Goal: Transaction & Acquisition: Purchase product/service

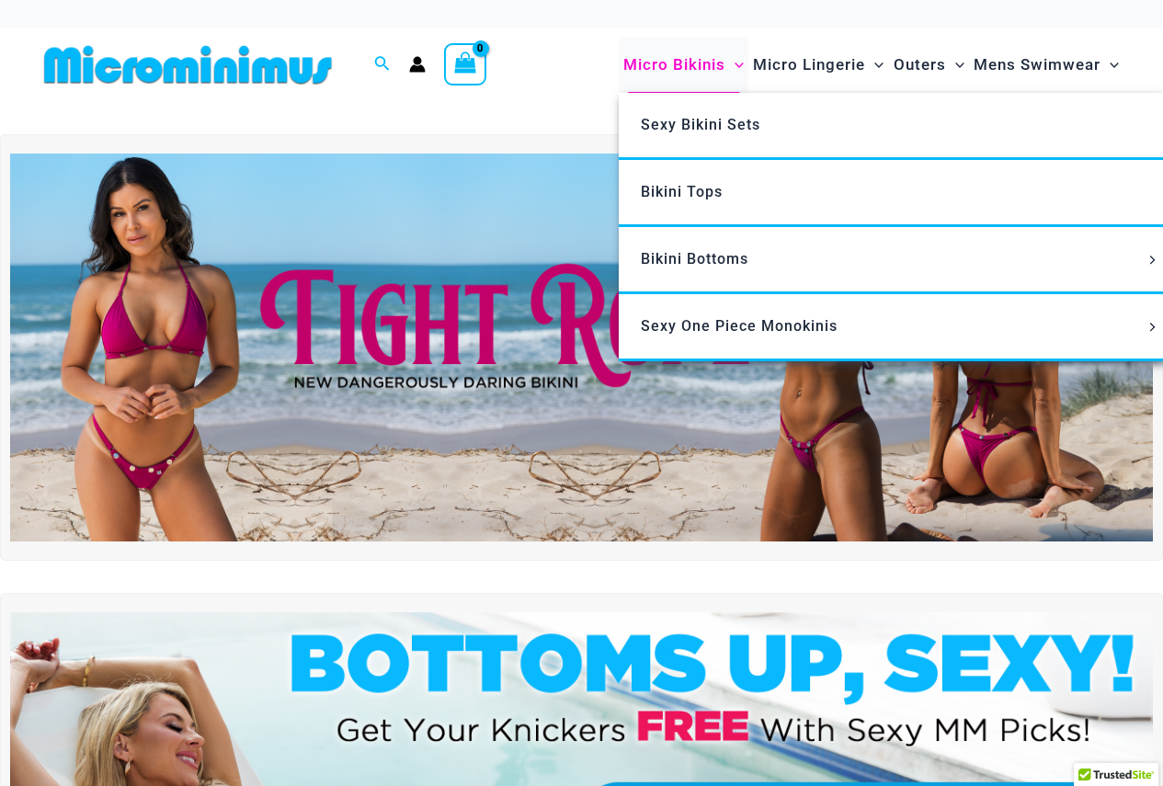
click at [656, 64] on span "Micro Bikinis" at bounding box center [674, 64] width 102 height 47
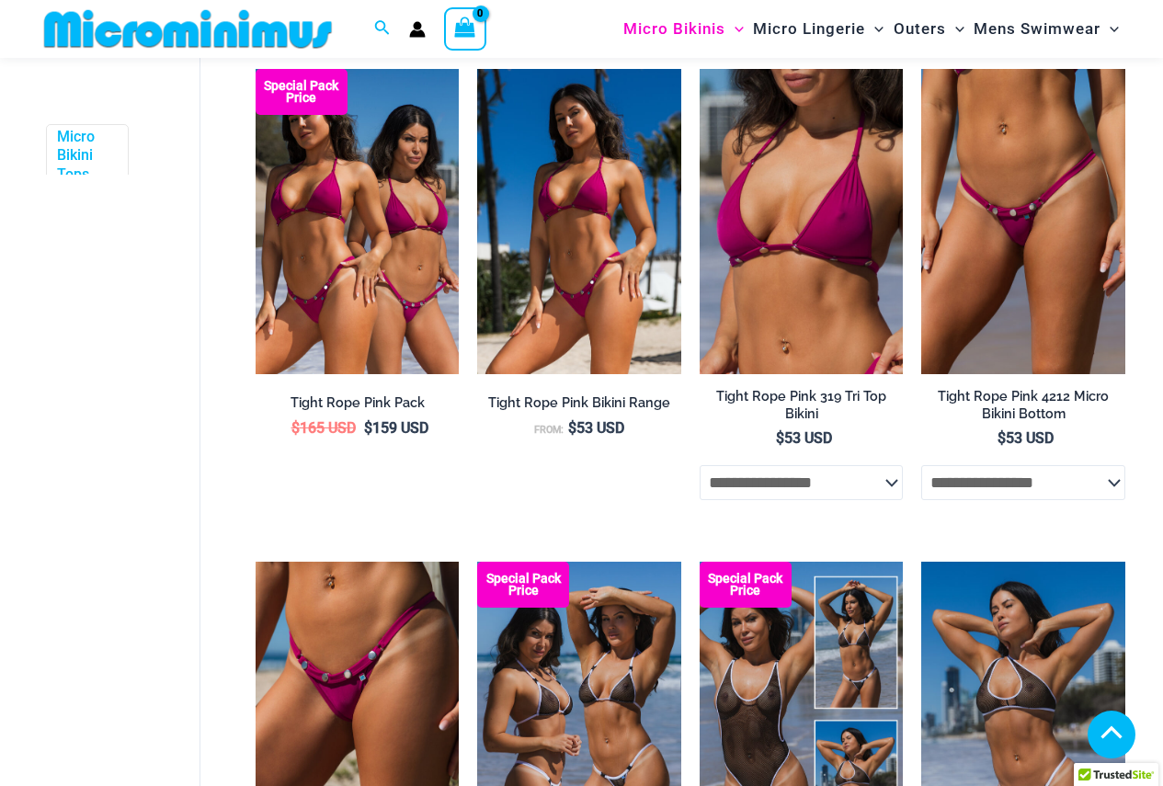
scroll to position [811, 0]
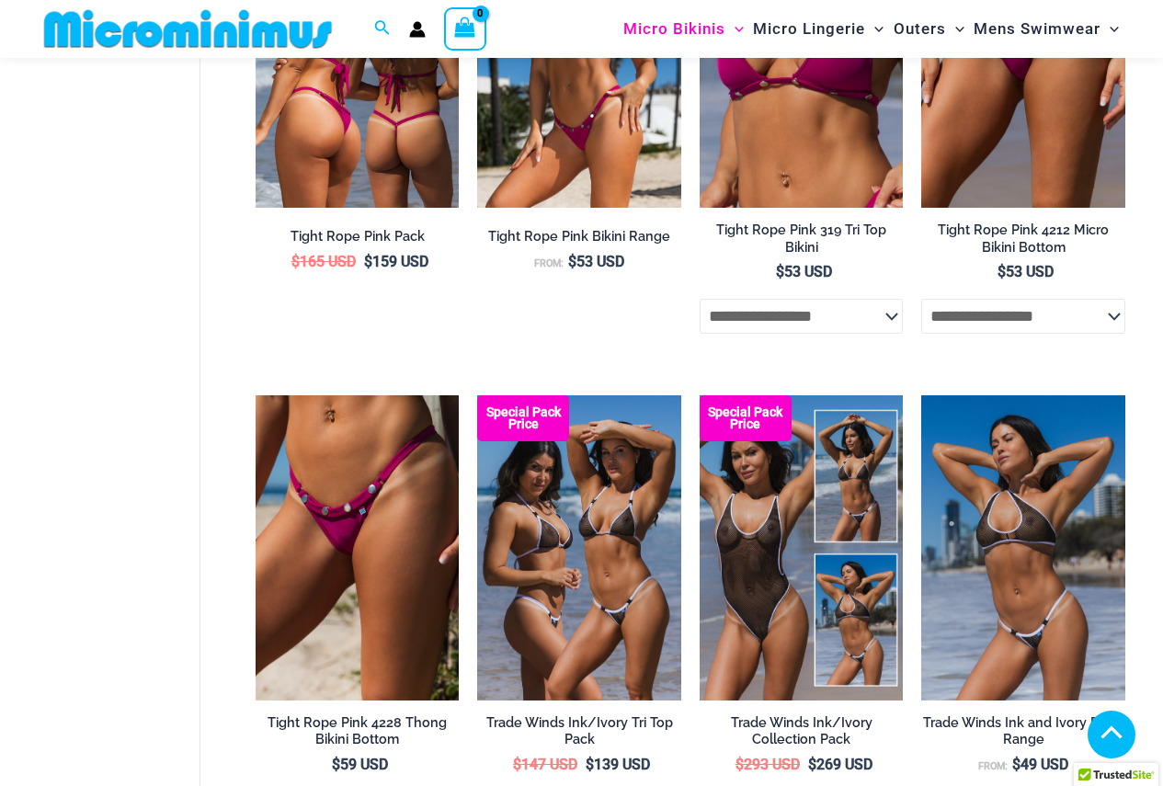
click at [401, 165] on img at bounding box center [358, 55] width 204 height 305
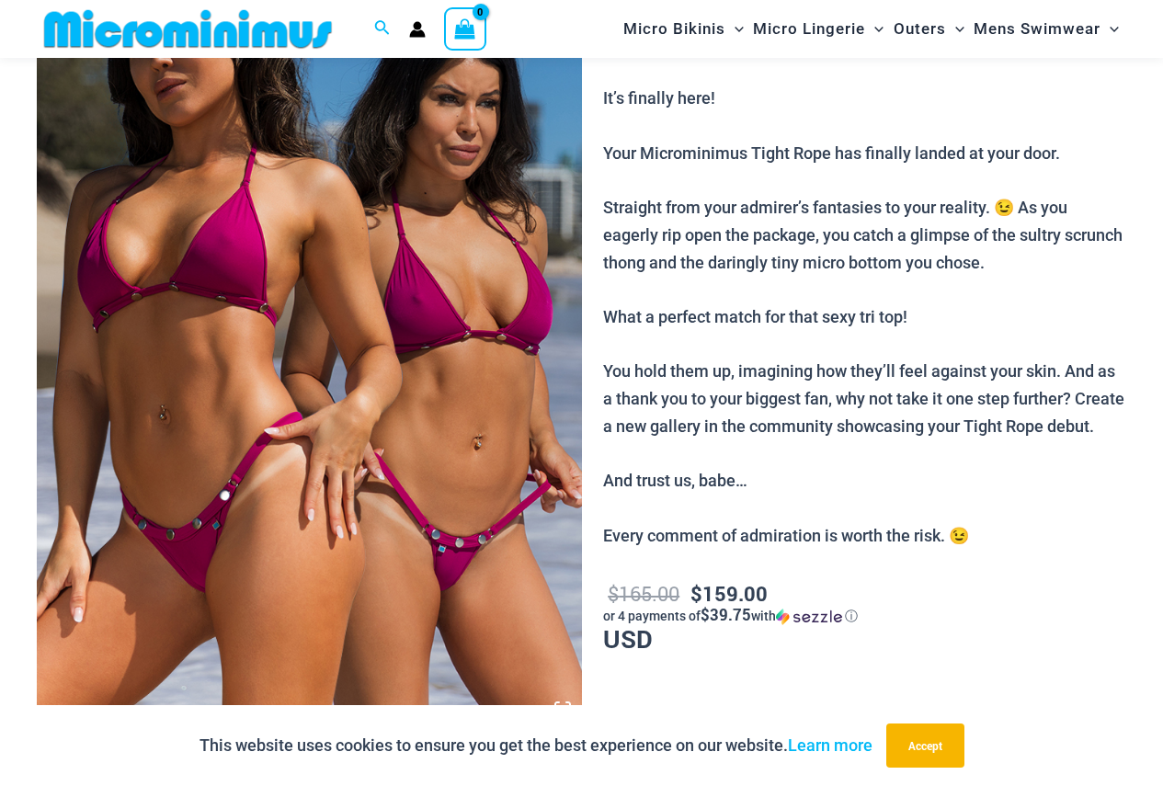
scroll to position [524, 0]
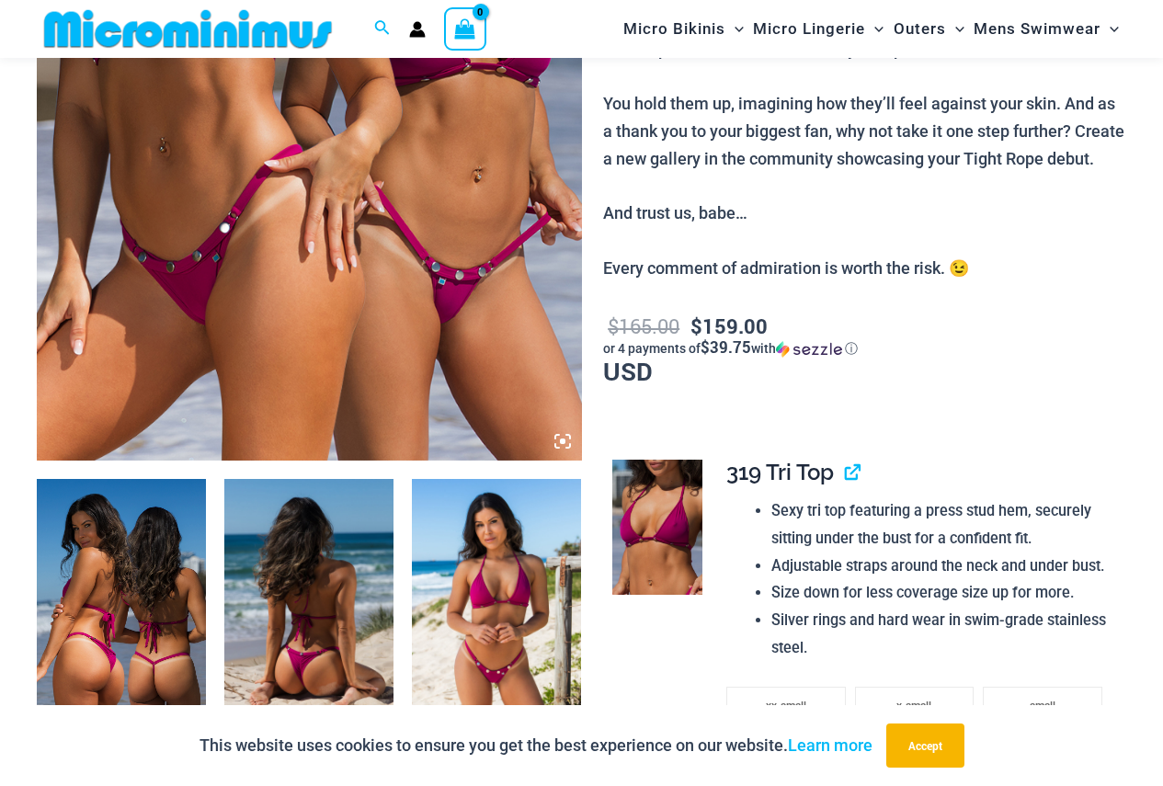
click at [564, 440] on icon at bounding box center [563, 442] width 6 height 6
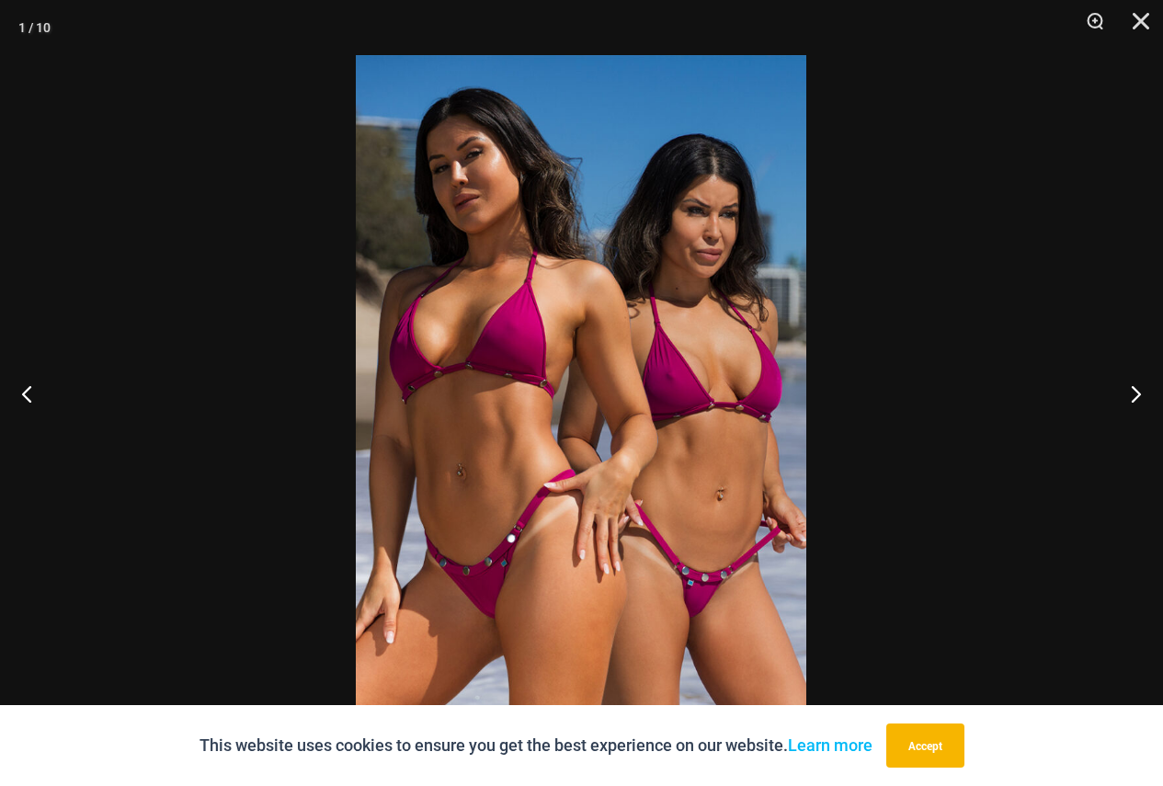
click at [975, 749] on div "This website uses cookies to ensure you get the best experience on our website.…" at bounding box center [581, 745] width 1163 height 81
click at [958, 747] on button "Accept" at bounding box center [925, 746] width 78 height 44
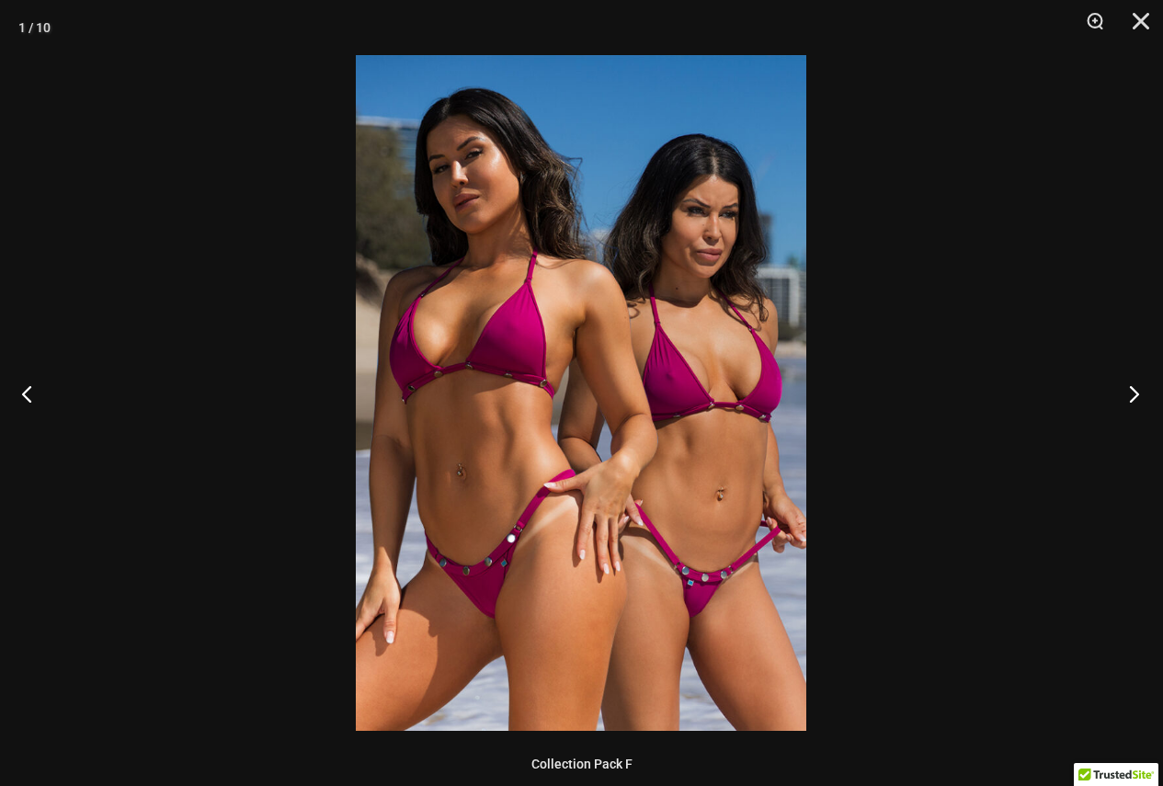
click at [1137, 390] on button "Next" at bounding box center [1128, 394] width 69 height 92
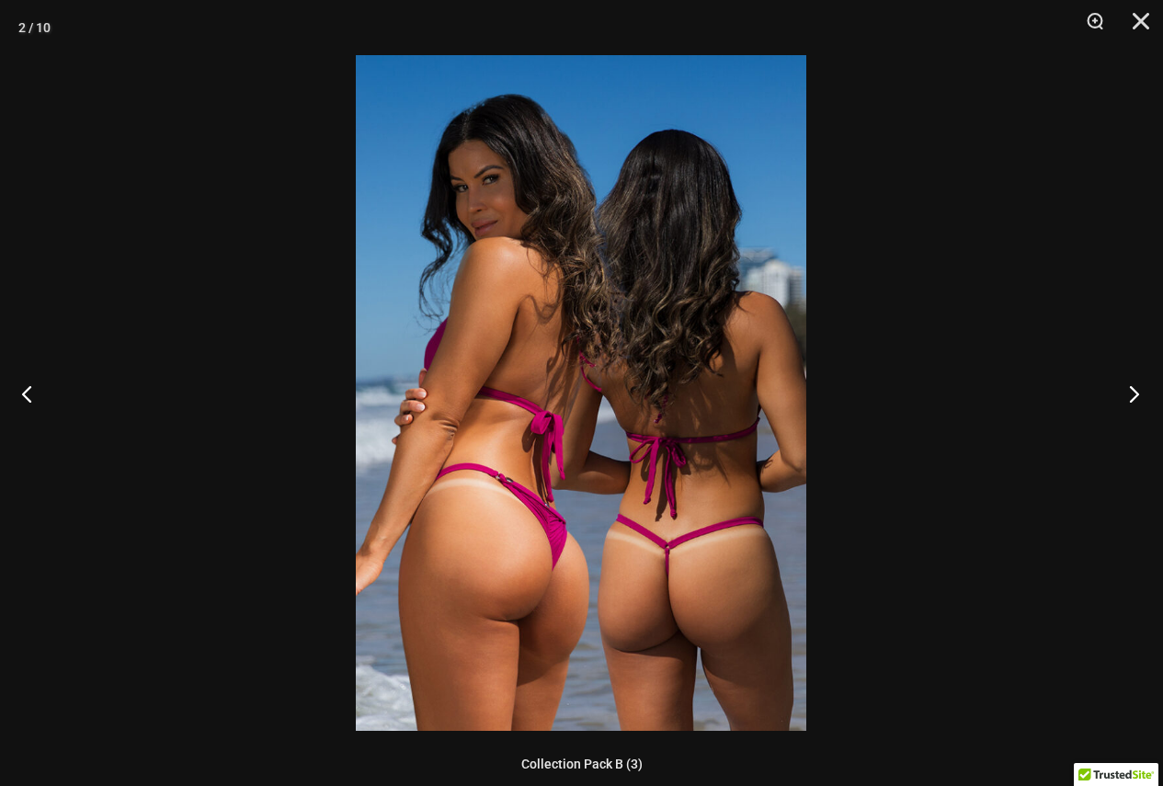
click at [1137, 390] on button "Next" at bounding box center [1128, 394] width 69 height 92
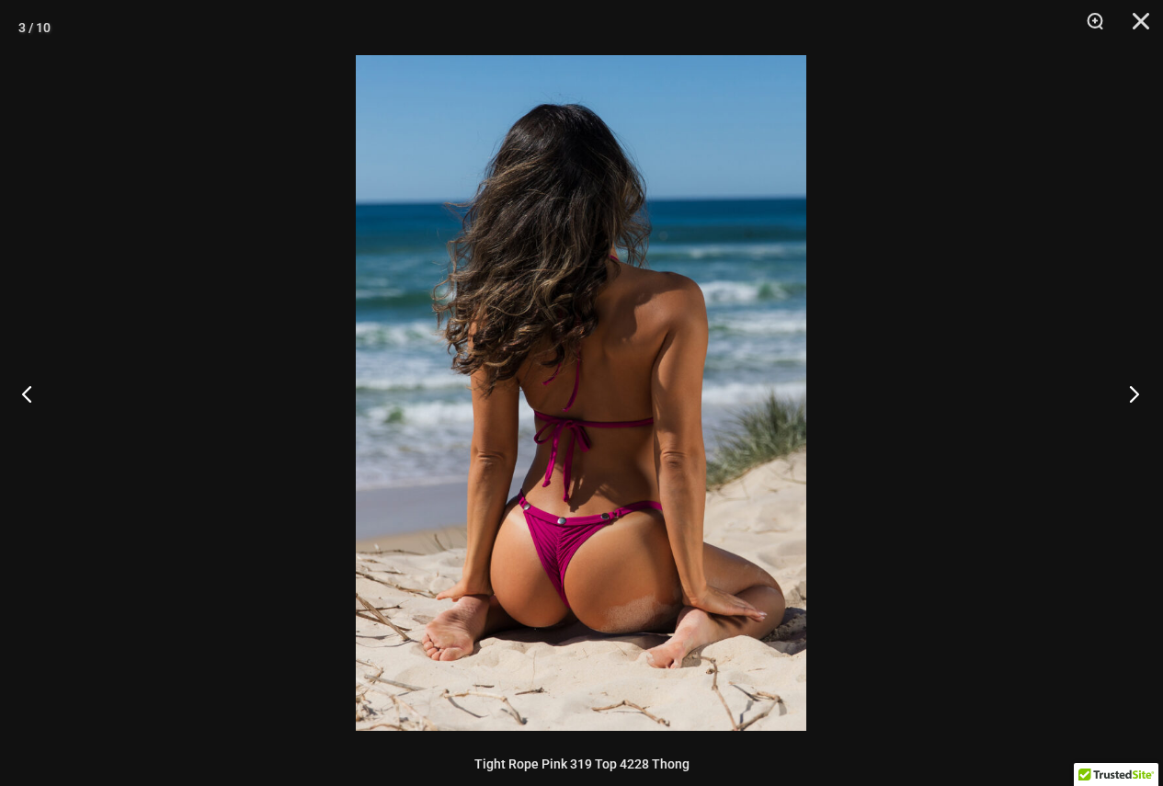
click at [1137, 390] on button "Next" at bounding box center [1128, 394] width 69 height 92
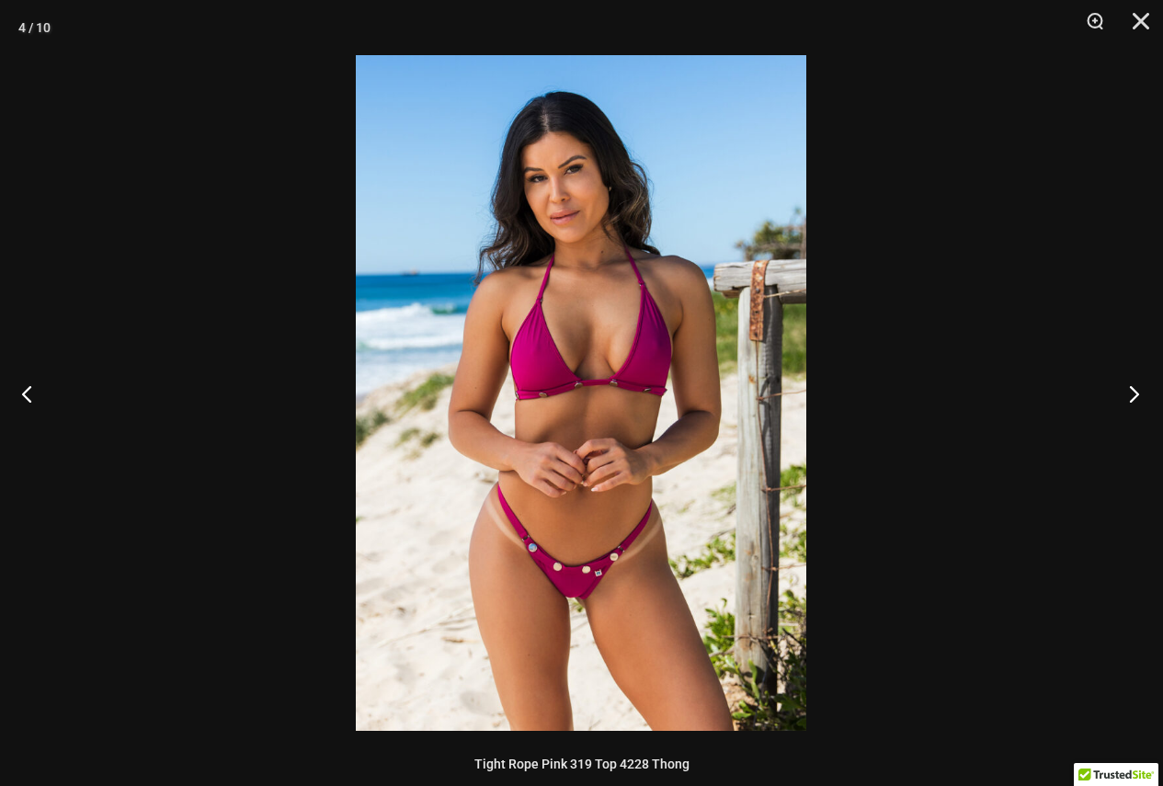
click at [1137, 390] on button "Next" at bounding box center [1128, 394] width 69 height 92
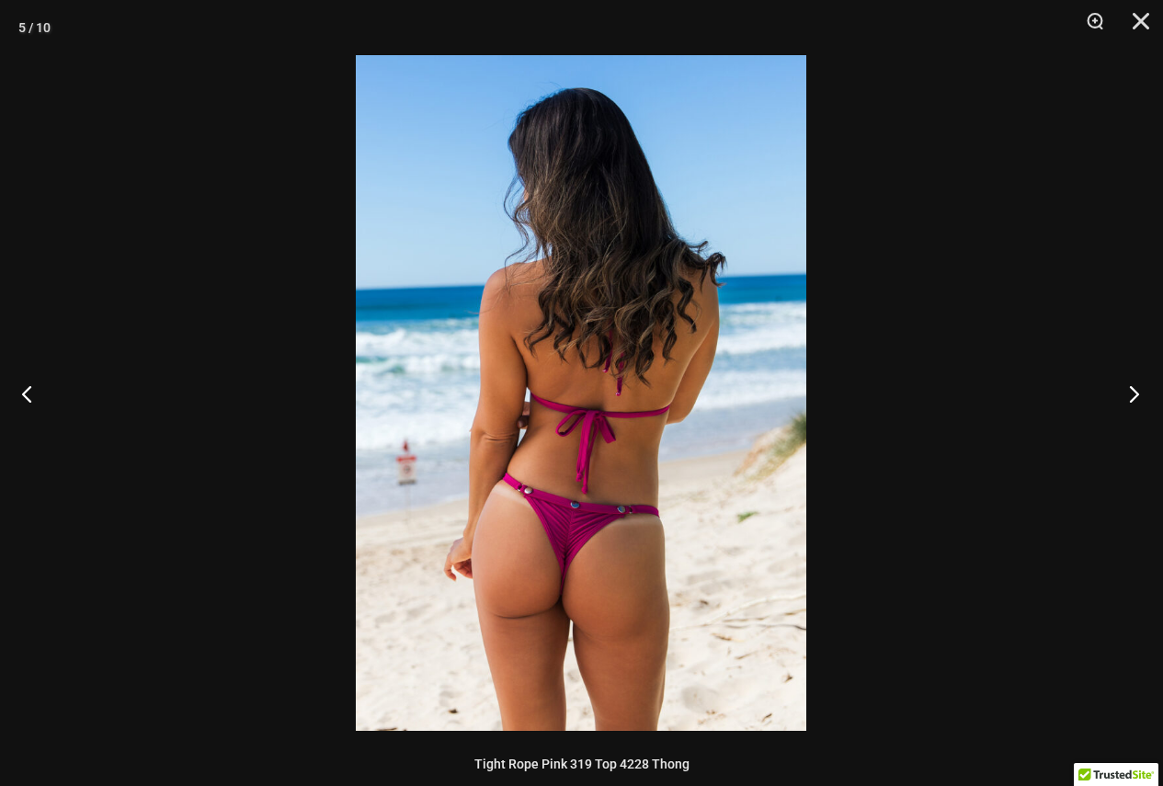
click at [1137, 390] on button "Next" at bounding box center [1128, 394] width 69 height 92
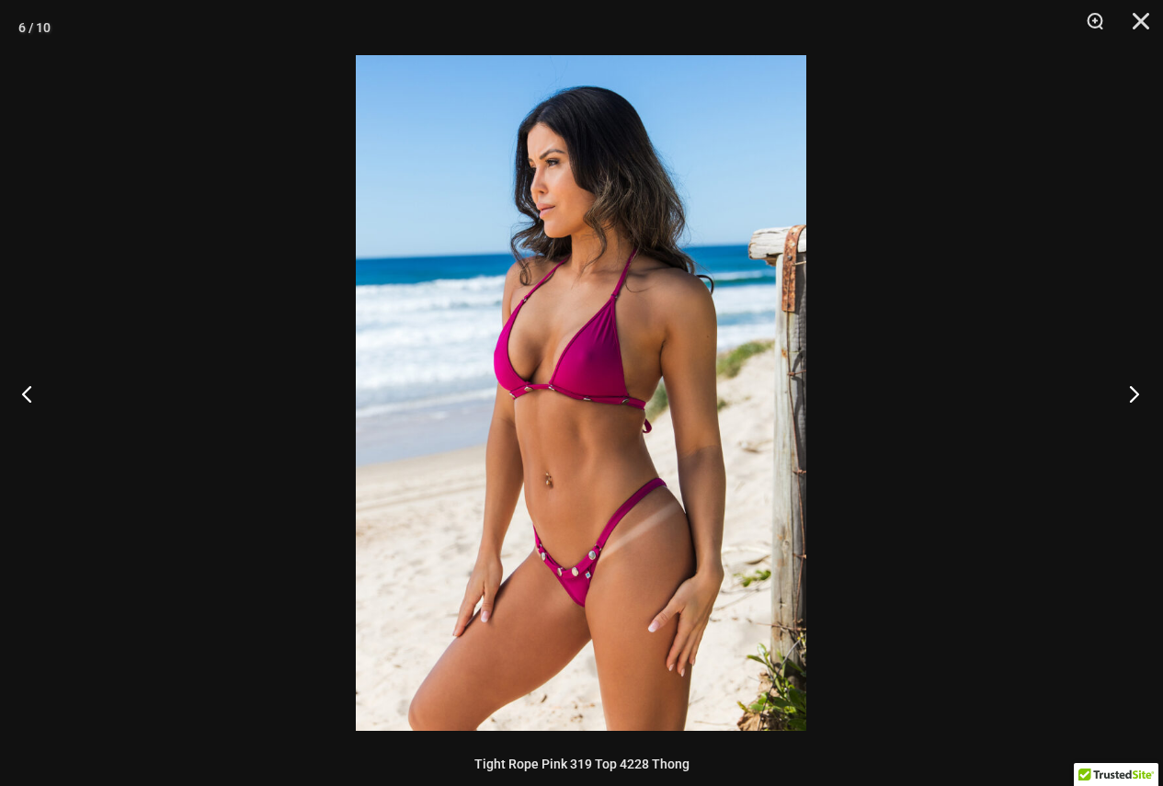
click at [1137, 390] on button "Next" at bounding box center [1128, 394] width 69 height 92
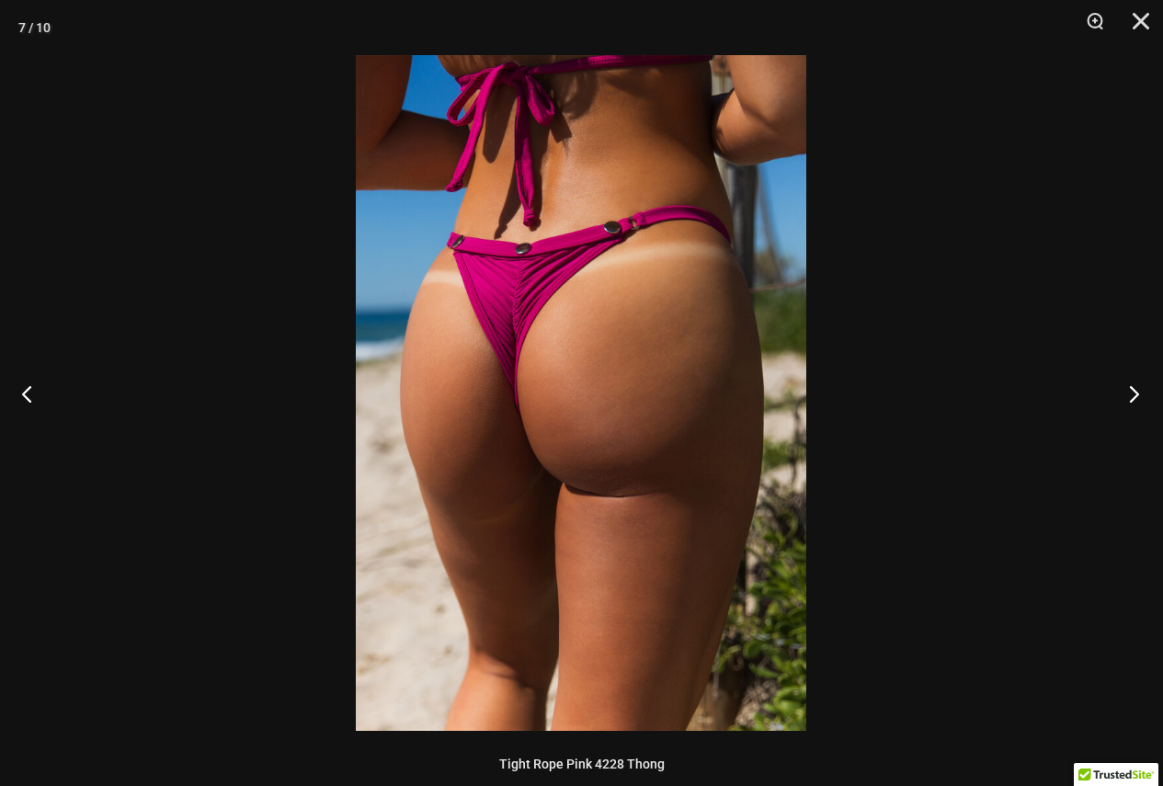
click at [1137, 390] on button "Next" at bounding box center [1128, 394] width 69 height 92
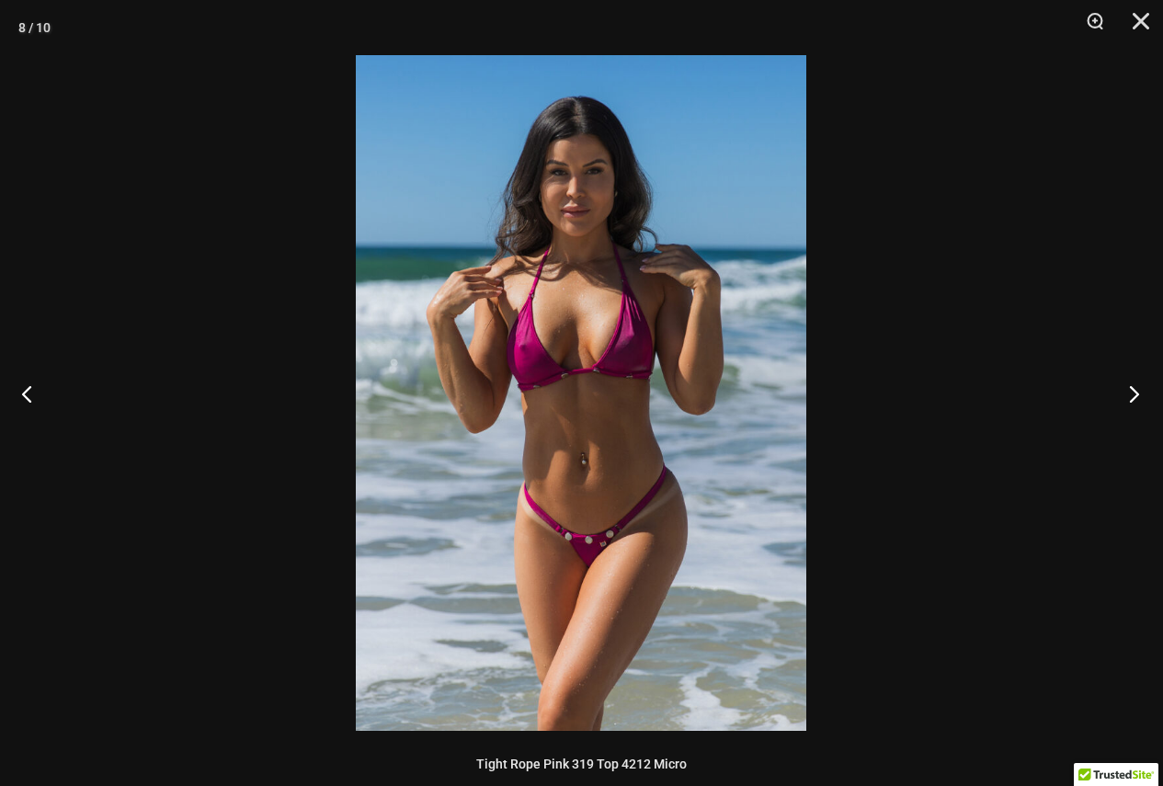
click at [1137, 390] on button "Next" at bounding box center [1128, 394] width 69 height 92
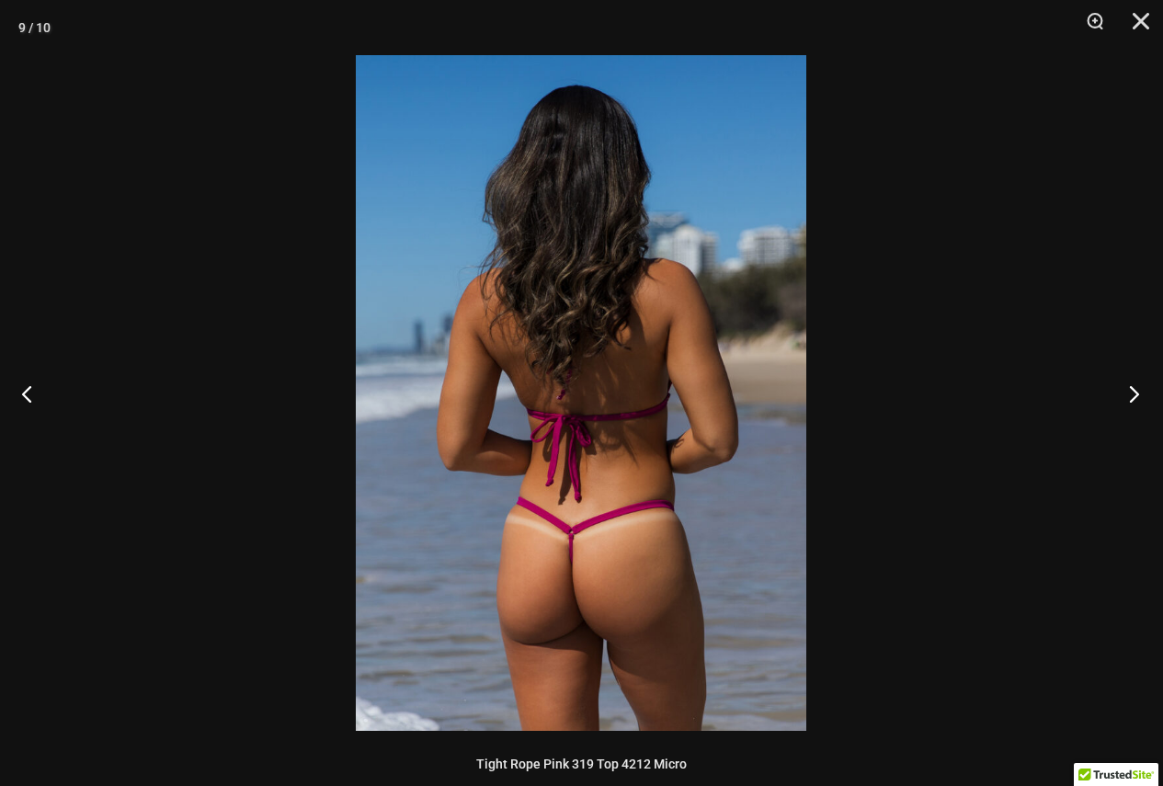
click at [1137, 390] on button "Next" at bounding box center [1128, 394] width 69 height 92
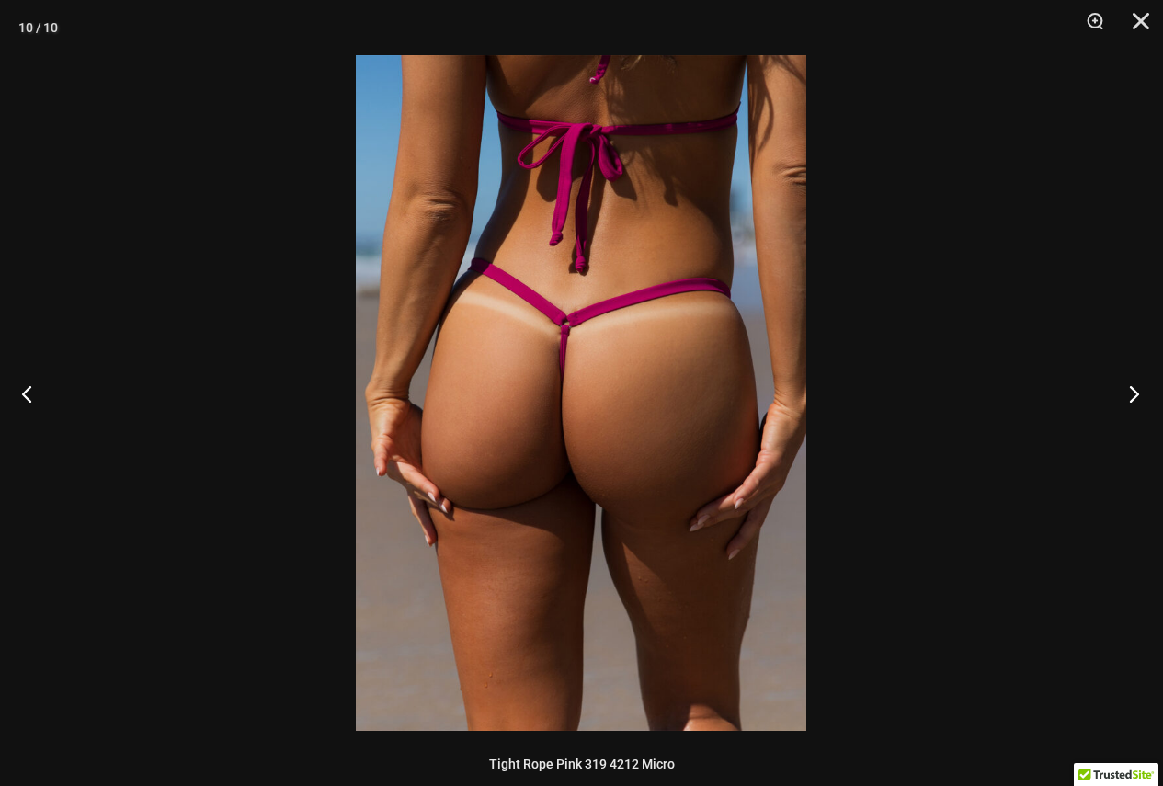
click at [1137, 390] on button "Next" at bounding box center [1128, 394] width 69 height 92
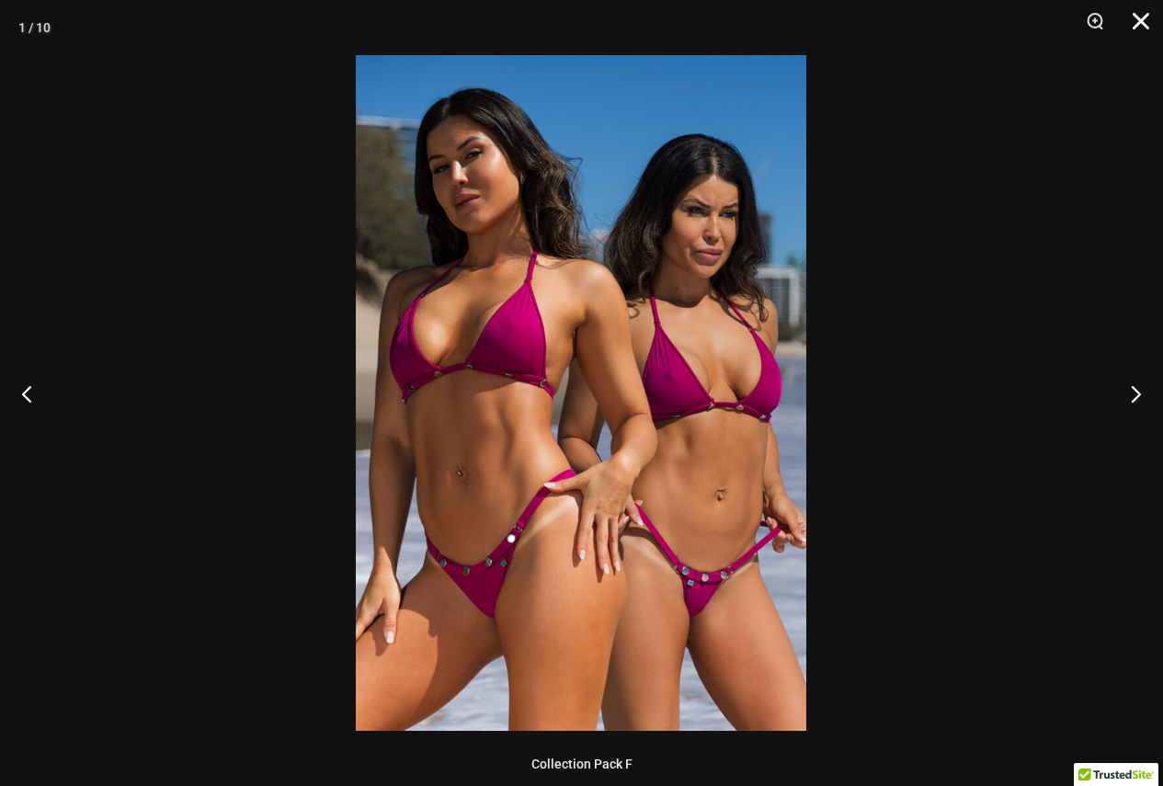
click at [1141, 3] on button "Close" at bounding box center [1135, 27] width 46 height 55
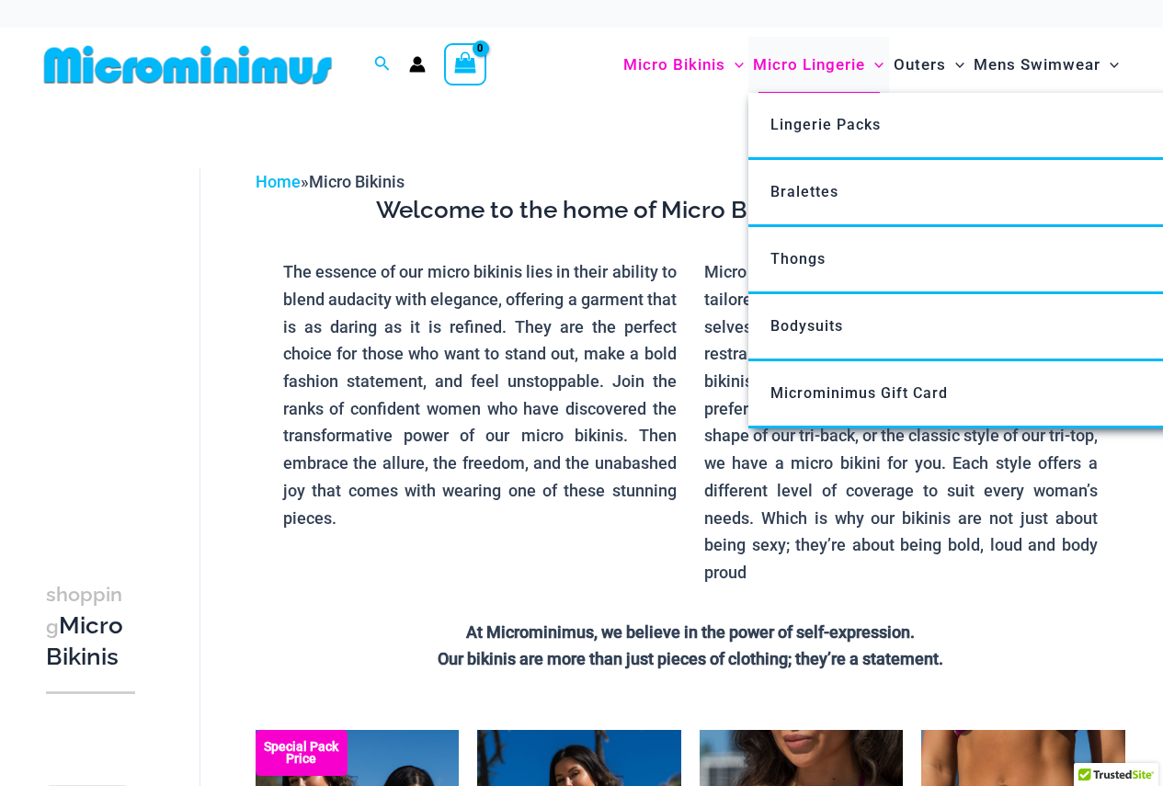
click at [850, 63] on span "Micro Lingerie" at bounding box center [809, 64] width 112 height 47
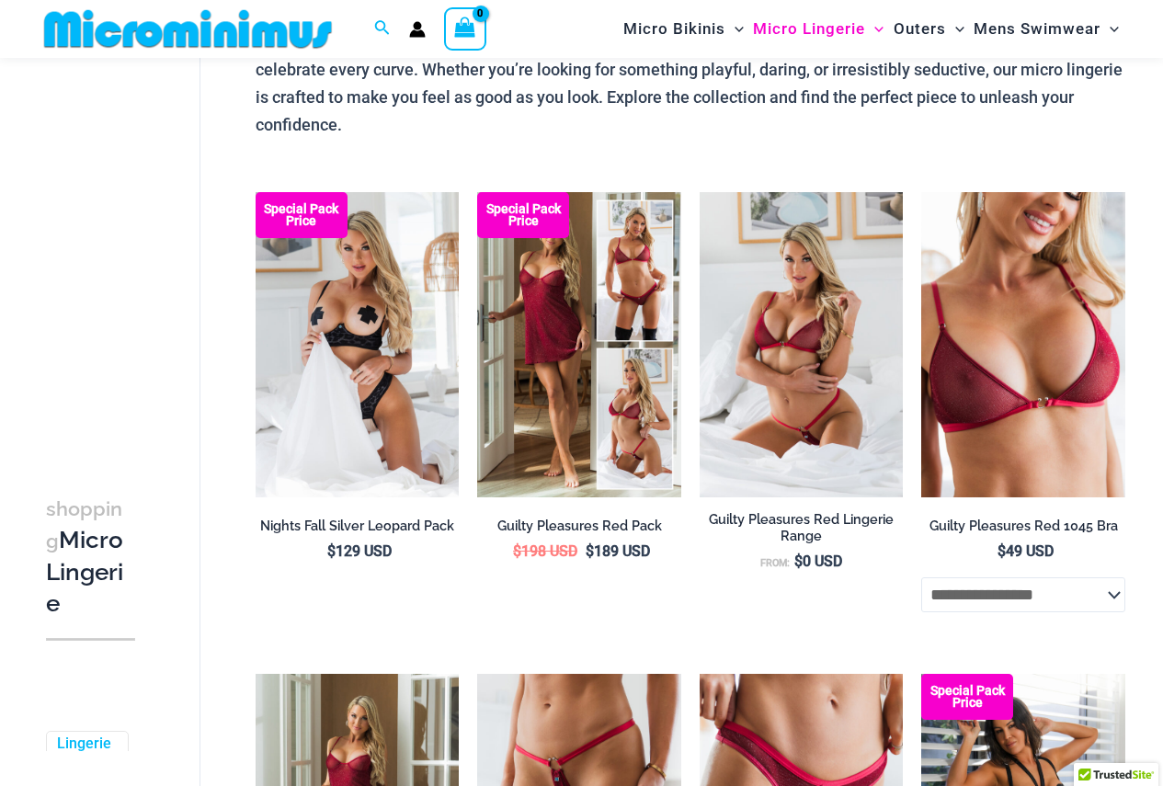
scroll to position [354, 0]
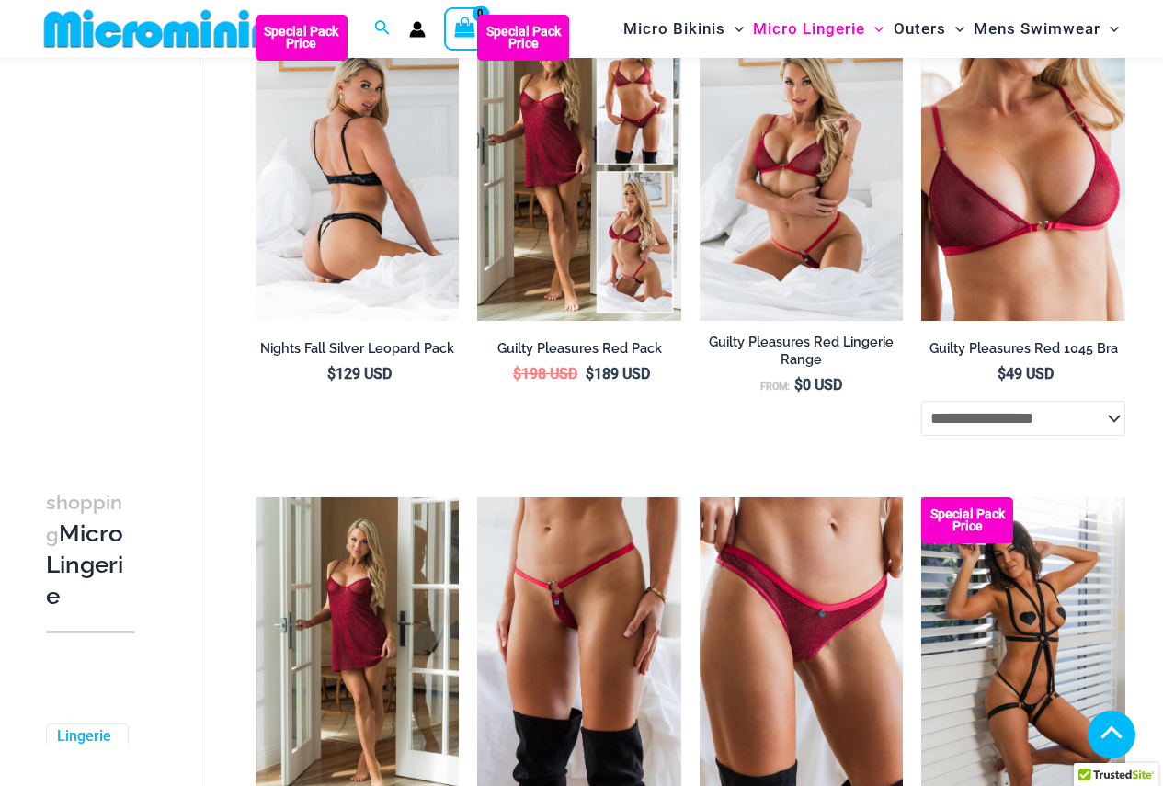
click at [403, 215] on img at bounding box center [358, 167] width 204 height 305
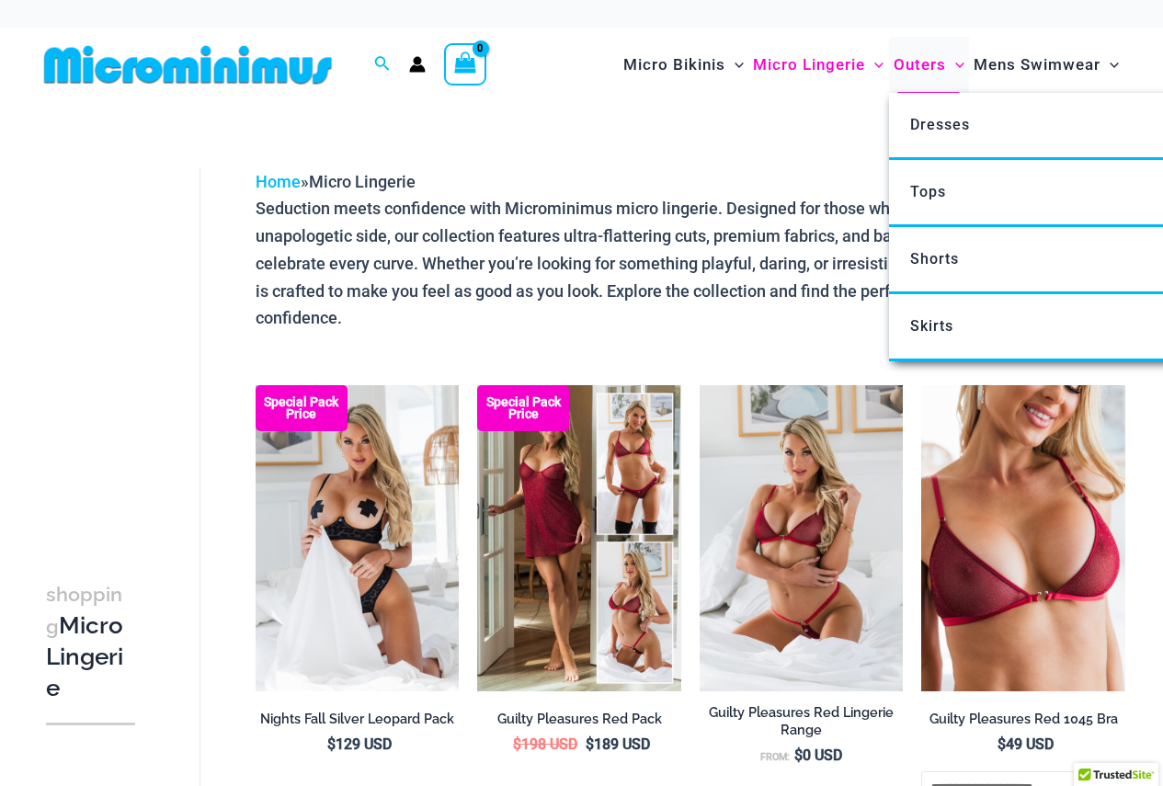
click at [930, 68] on span "Outers" at bounding box center [920, 64] width 52 height 47
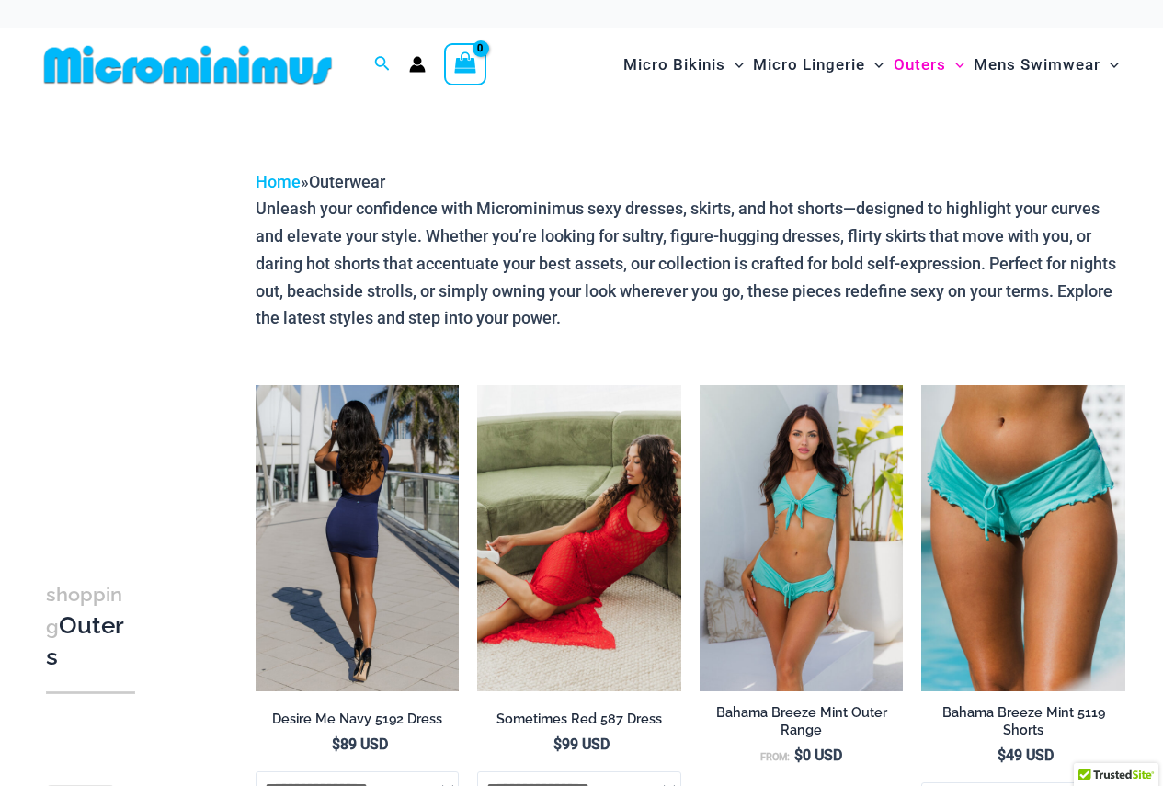
click at [392, 499] on img at bounding box center [358, 537] width 204 height 305
